Goal: Book appointment/travel/reservation

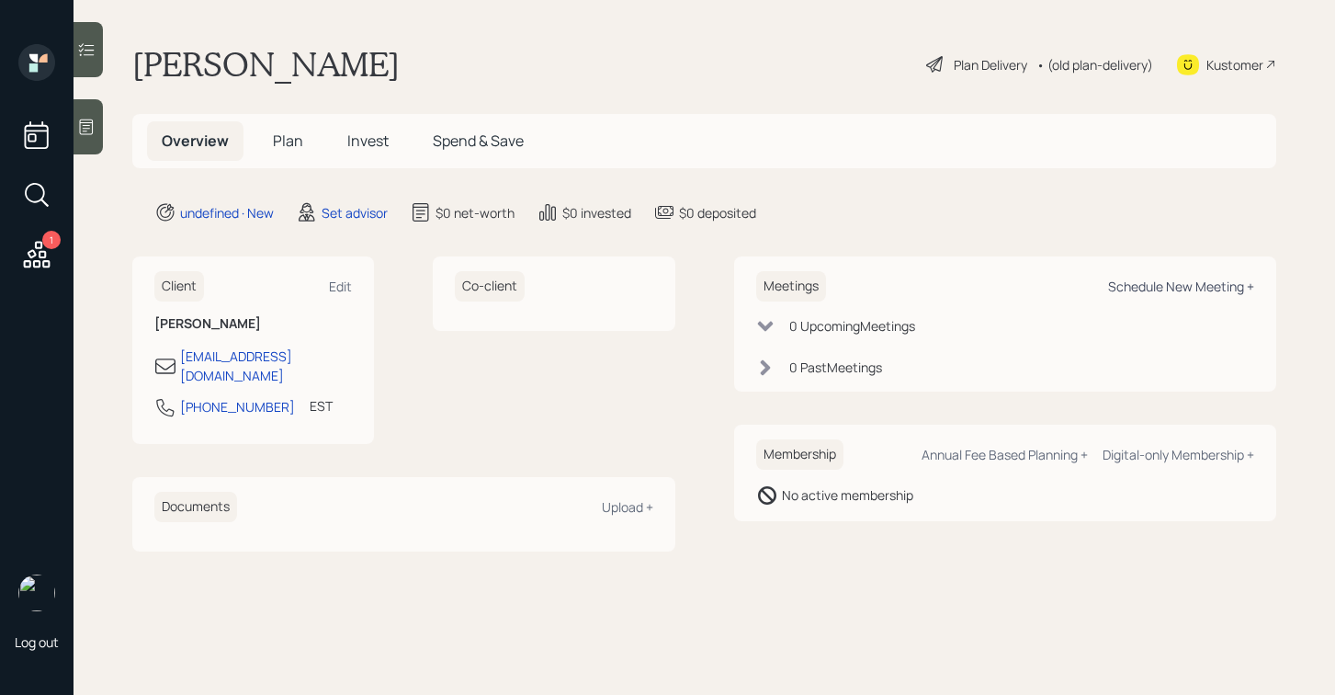
click at [1155, 290] on div "Schedule New Meeting +" at bounding box center [1181, 286] width 146 height 17
select select "round-robin"
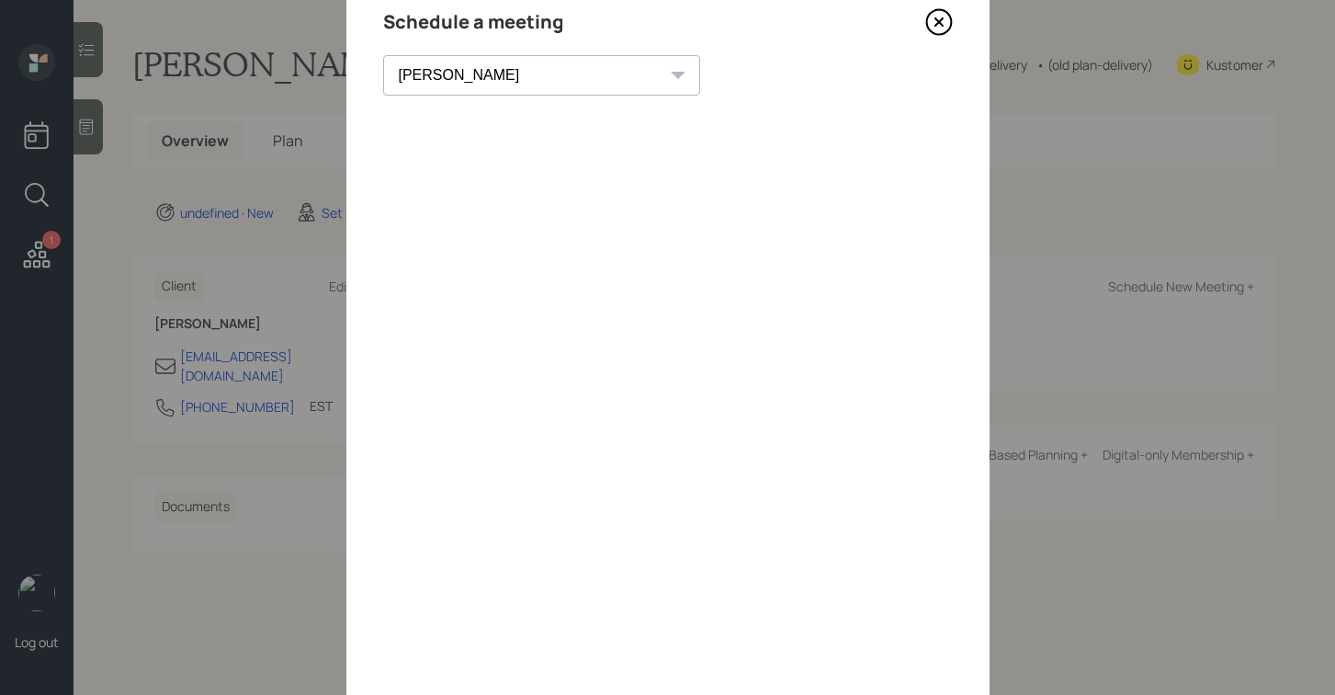
scroll to position [54, 0]
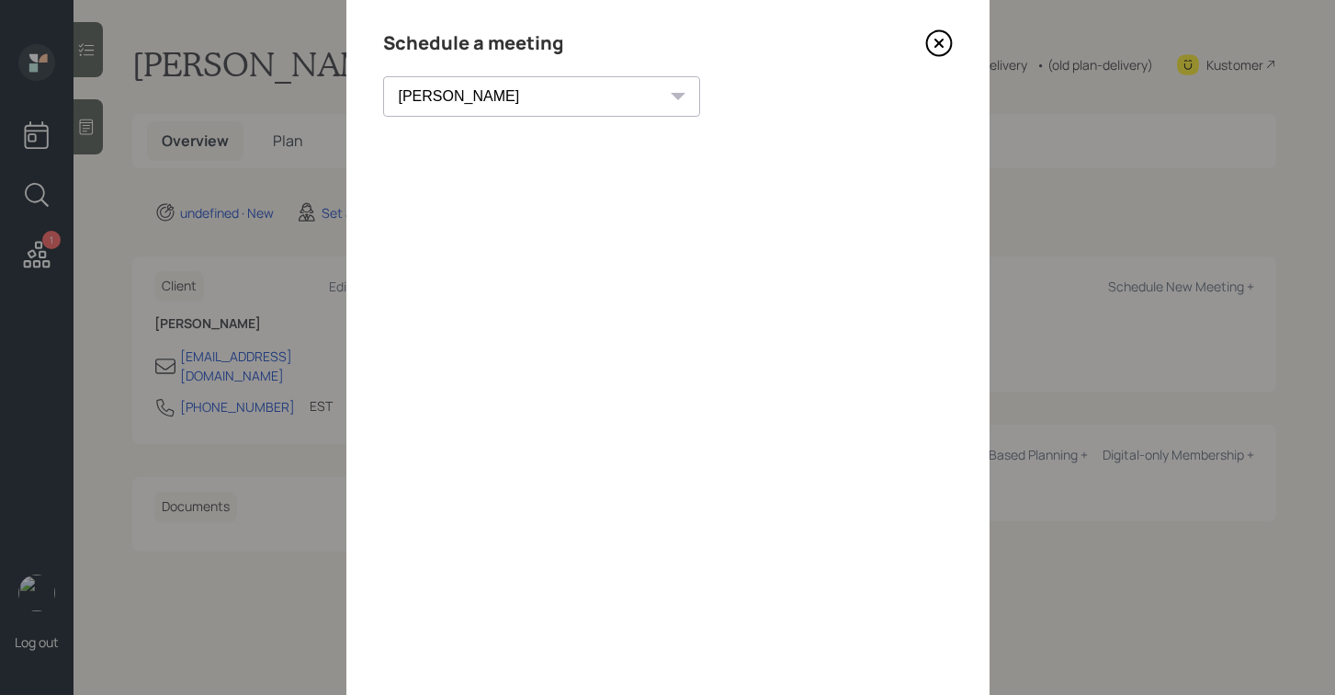
click at [932, 39] on icon at bounding box center [940, 43] width 28 height 28
